Goal: Ask a question

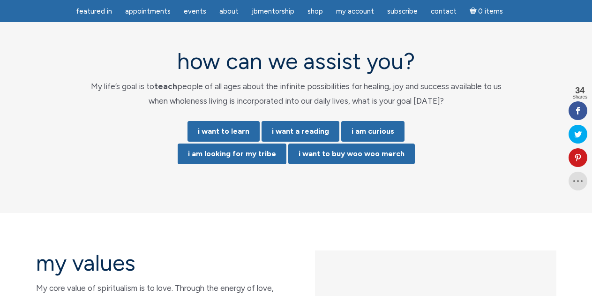
scroll to position [1922, 0]
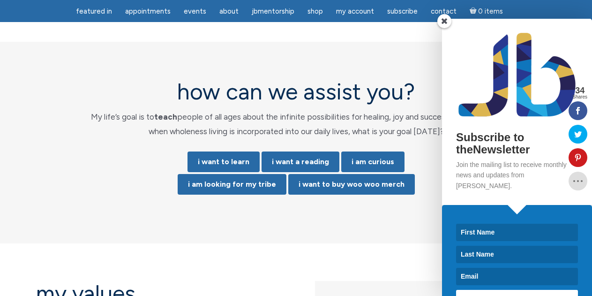
click at [442, 21] on span at bounding box center [444, 21] width 14 height 14
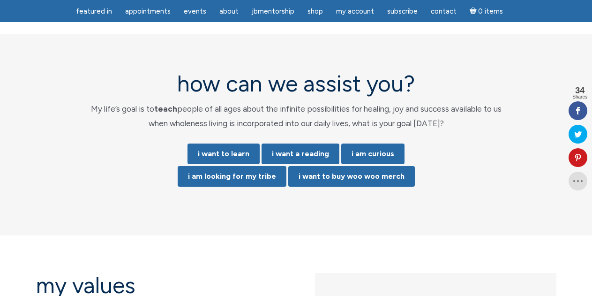
scroll to position [1896, 0]
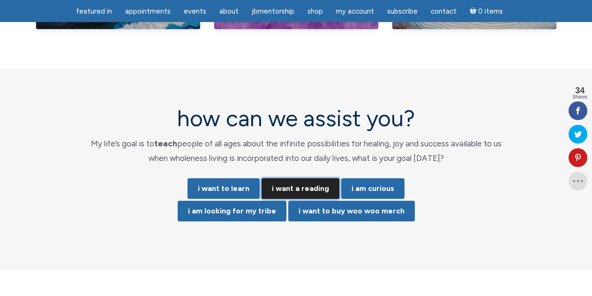
click at [309, 178] on link "i want a reading" at bounding box center [300, 188] width 78 height 21
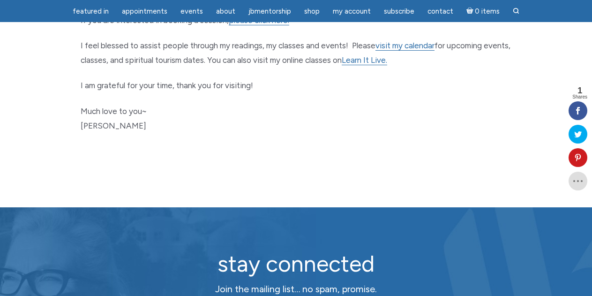
scroll to position [533, 0]
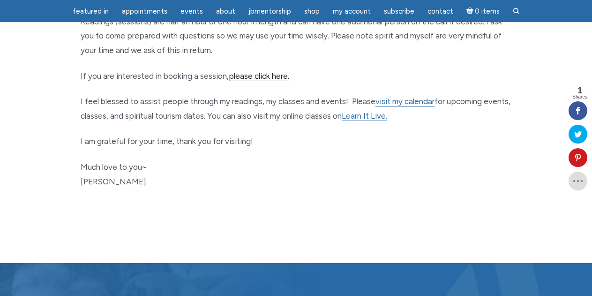
click at [265, 76] on link "please click here." at bounding box center [259, 76] width 60 height 10
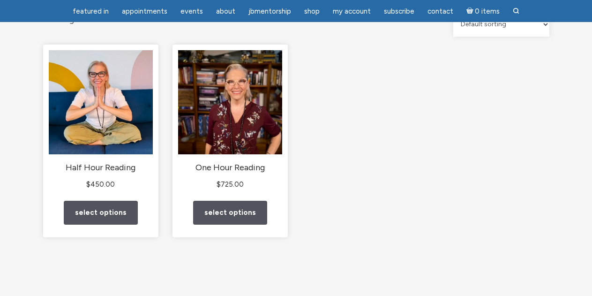
scroll to position [113, 0]
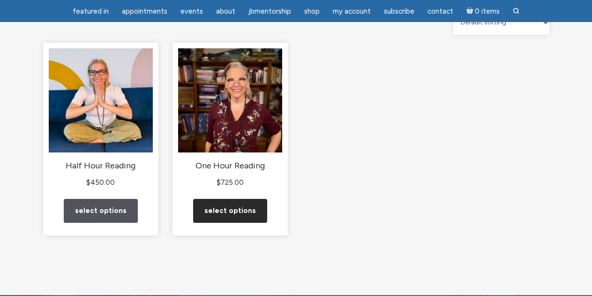
click at [229, 220] on link "Select options" at bounding box center [230, 211] width 74 height 24
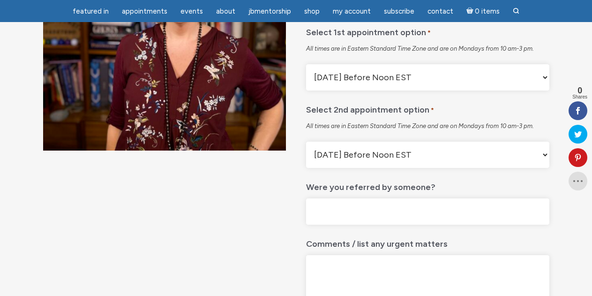
scroll to position [190, 0]
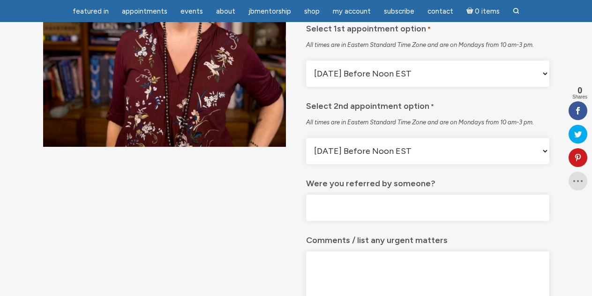
click at [536, 87] on select "Monday Before Noon EST Monday After Noon EST First Available" at bounding box center [427, 73] width 243 height 26
click at [540, 164] on select "Monday Before Noon EST Monday After Noon EST First Available" at bounding box center [427, 151] width 243 height 26
click at [494, 87] on select "Monday Before Noon EST Monday After Noon EST First Available" at bounding box center [427, 73] width 243 height 26
select select "Monday After Noon EST"
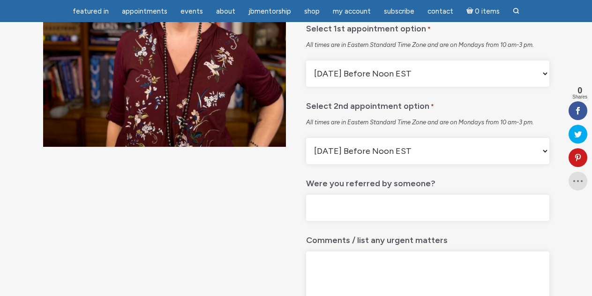
click at [306, 83] on select "Monday Before Noon EST Monday After Noon EST First Available" at bounding box center [427, 73] width 243 height 26
click at [430, 164] on select "Monday Before Noon EST Monday After Noon EST First Available" at bounding box center [427, 151] width 243 height 26
select select "First Available"
click at [306, 161] on select "Monday Before Noon EST Monday After Noon EST First Available" at bounding box center [427, 151] width 243 height 26
click at [431, 221] on input "Were you referred by someone?" at bounding box center [427, 207] width 243 height 27
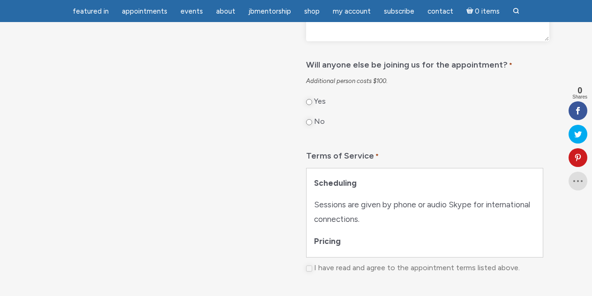
scroll to position [498, 0]
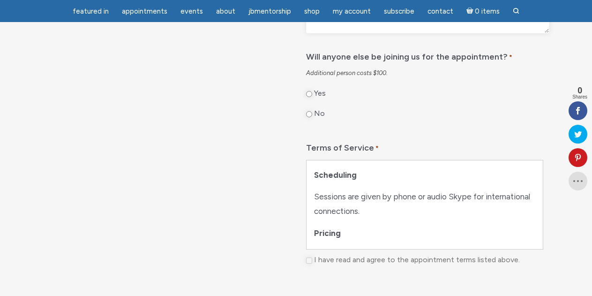
type input "Monique Haynes"
click at [310, 117] on input "No" at bounding box center [309, 114] width 6 height 6
radio input "true"
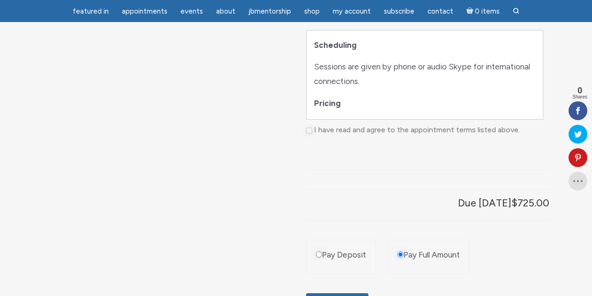
scroll to position [620, 0]
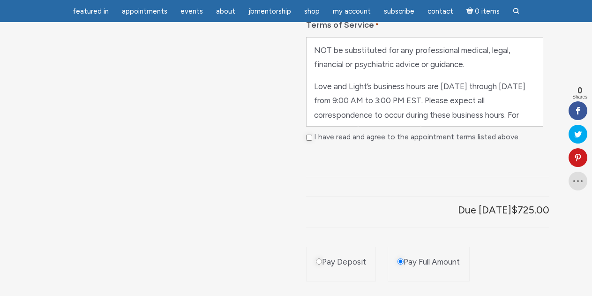
scroll to position [445, 0]
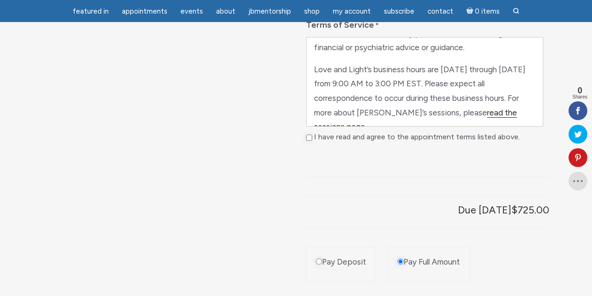
click at [476, 132] on link "read the sessions page" at bounding box center [415, 120] width 203 height 24
click at [308, 141] on input "I have read and agree to the appointment terms listed above." at bounding box center [309, 137] width 6 height 6
checkbox input "true"
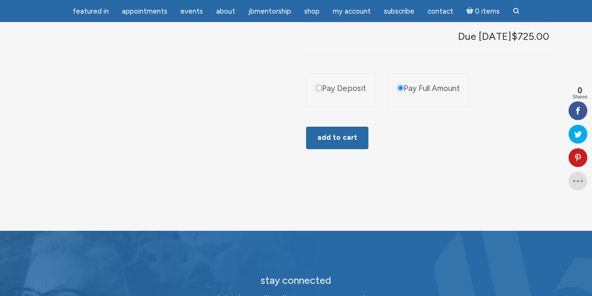
scroll to position [802, 0]
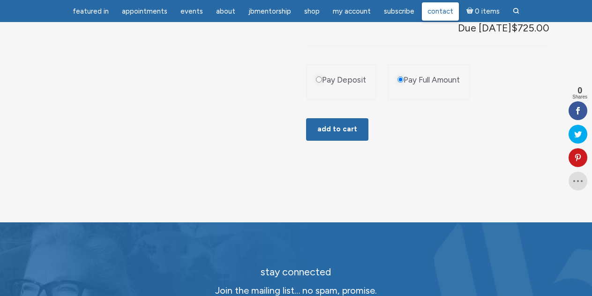
click at [436, 9] on span "Contact" at bounding box center [440, 11] width 26 height 8
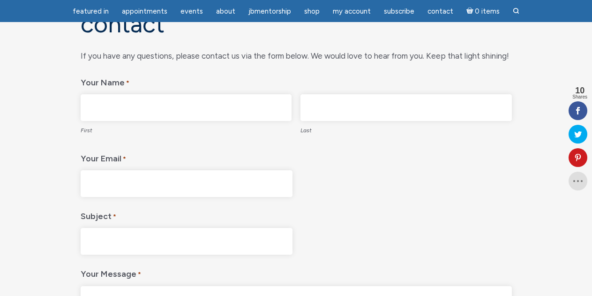
scroll to position [132, 0]
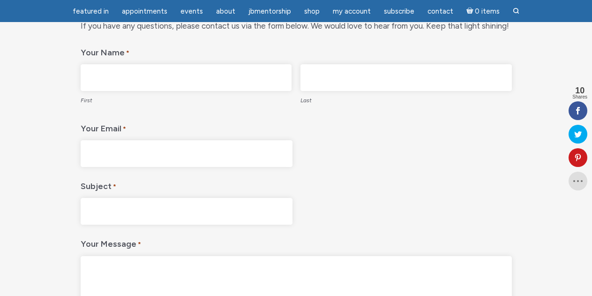
click at [126, 80] on input "First" at bounding box center [186, 77] width 211 height 27
type input "Niki"
type input "Polk"
type input "npolk@pasconsultinggroup.com"
click at [124, 200] on input "Subject *" at bounding box center [187, 211] width 212 height 27
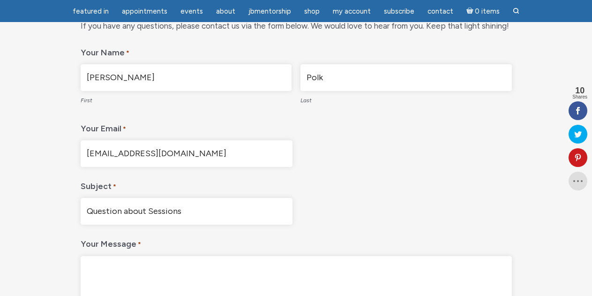
type input "Question about Sessions"
click at [131, 264] on textarea "Your Message *" at bounding box center [296, 301] width 431 height 90
type textarea "h"
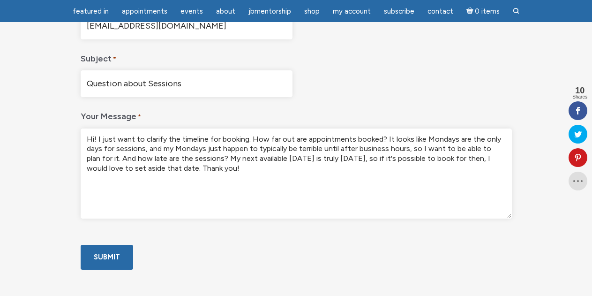
scroll to position [304, 0]
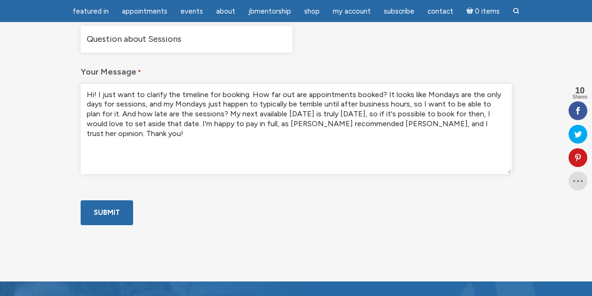
type textarea "Hi! I just want to clarify the timeline for booking. How far out are appointmen…"
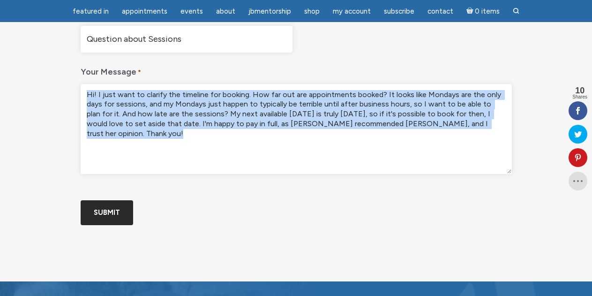
drag, startPoint x: 339, startPoint y: 177, endPoint x: 95, endPoint y: 248, distance: 254.0
click at [95, 244] on form "If you have any questions, please contact us via the form below. We would love …" at bounding box center [296, 45] width 431 height 397
click at [95, 225] on input "Submit" at bounding box center [107, 212] width 52 height 25
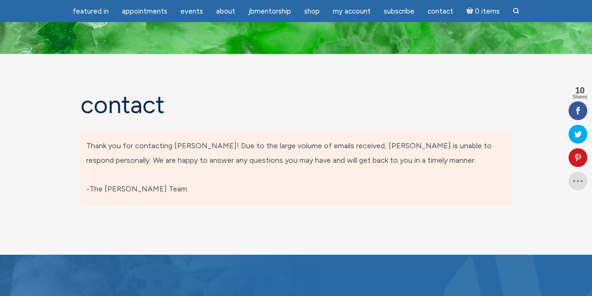
scroll to position [0, 0]
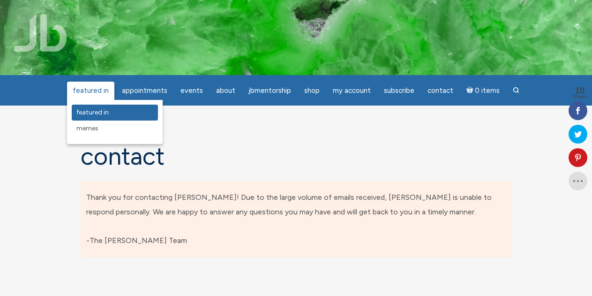
click at [90, 112] on span "featured in" at bounding box center [92, 112] width 32 height 8
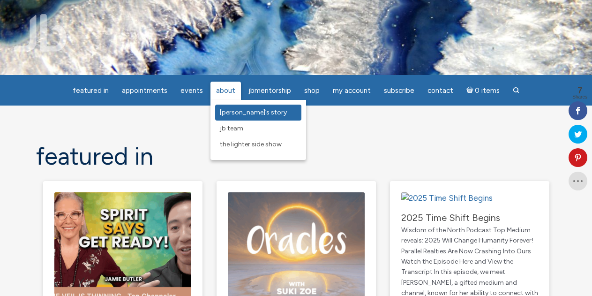
click at [234, 105] on link "[PERSON_NAME]’s Story" at bounding box center [258, 112] width 86 height 16
